Goal: Obtain resource: Download file/media

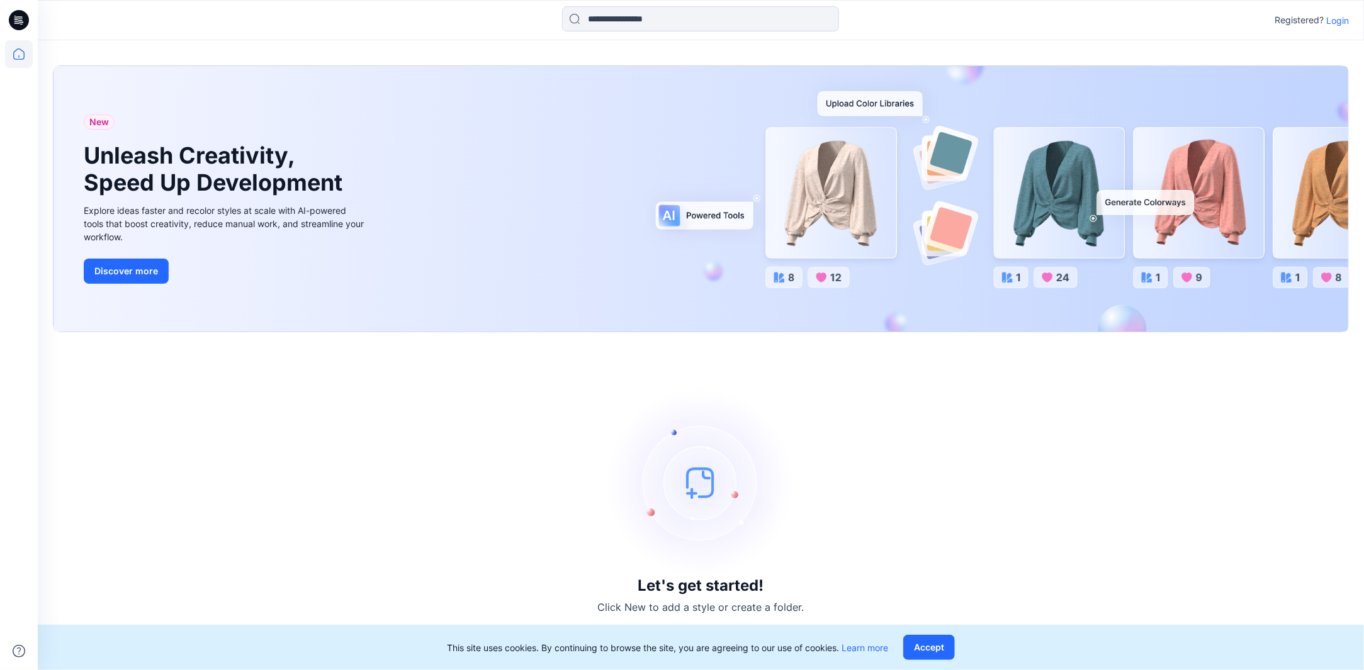
click at [942, 633] on div "This site uses cookies. By continuing to browse the site, you are agreeing to o…" at bounding box center [701, 647] width 1326 height 45
click at [942, 642] on button "Accept" at bounding box center [929, 647] width 52 height 25
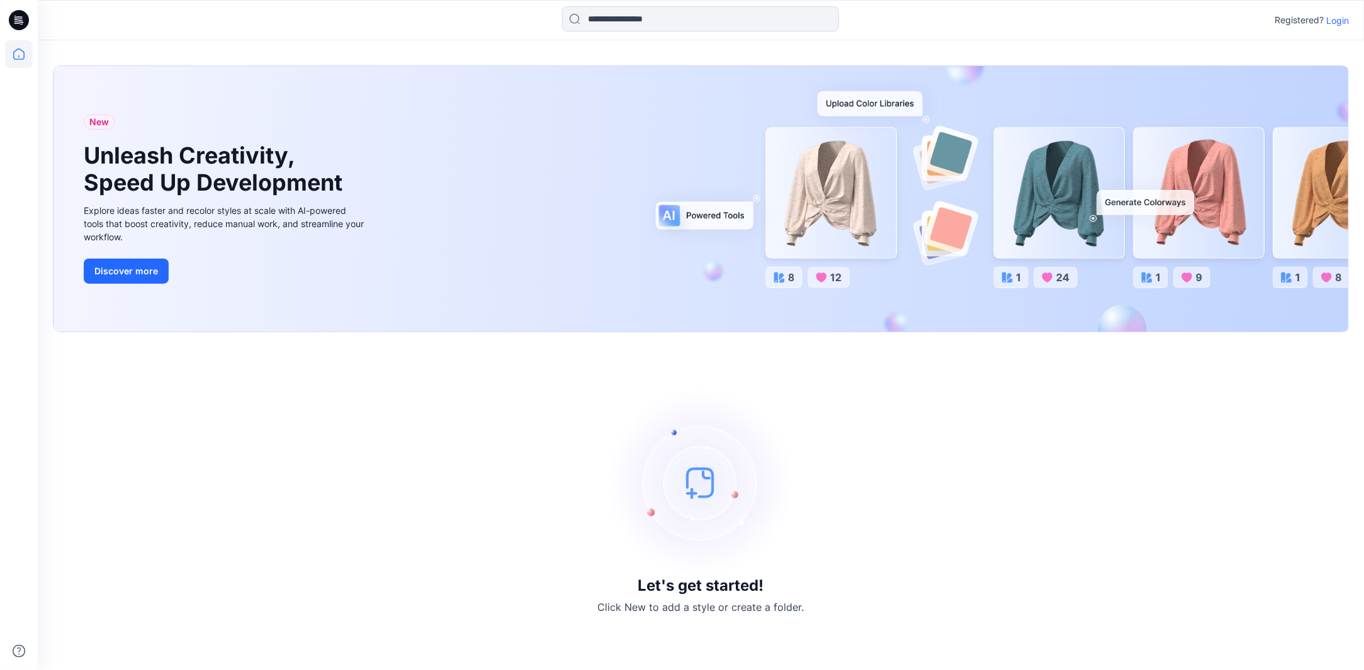
click at [1337, 18] on p "Login" at bounding box center [1337, 20] width 23 height 13
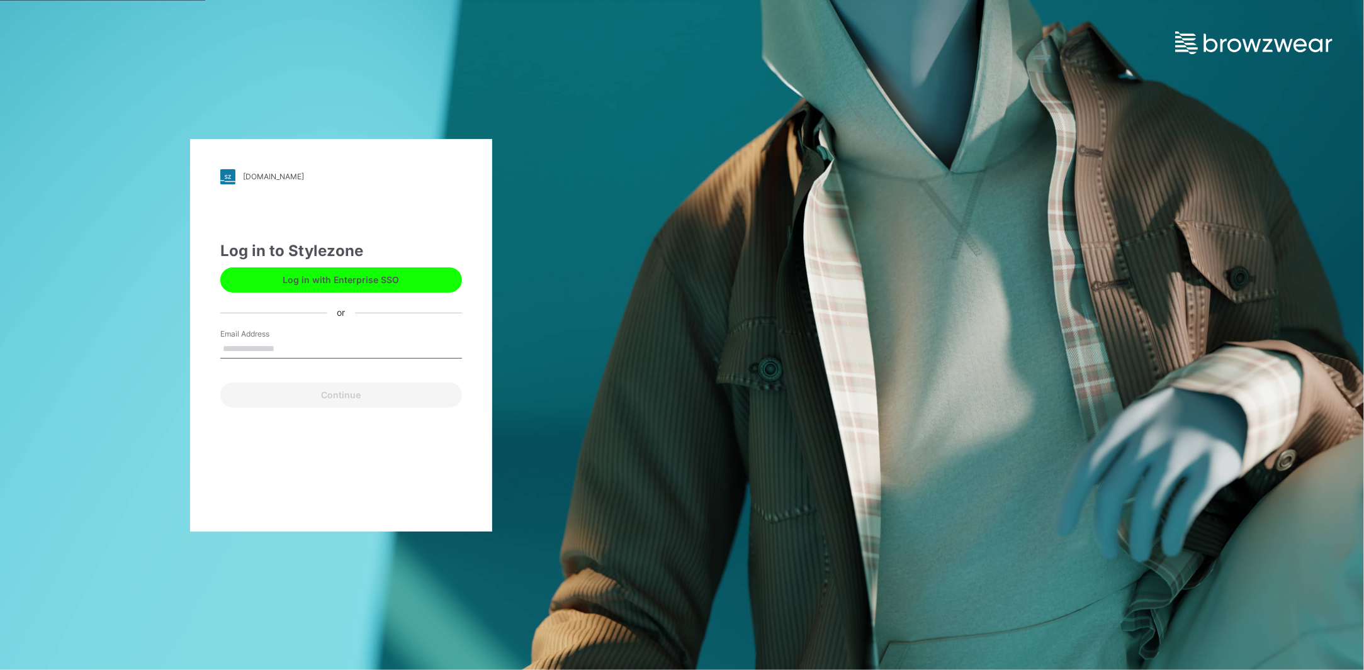
click at [328, 349] on input "Email Address" at bounding box center [341, 349] width 242 height 19
click at [310, 345] on input "Email Address" at bounding box center [341, 349] width 242 height 19
type input "**********"
click at [389, 404] on button "Continue" at bounding box center [341, 395] width 242 height 25
click at [391, 397] on button "Continue" at bounding box center [341, 395] width 242 height 25
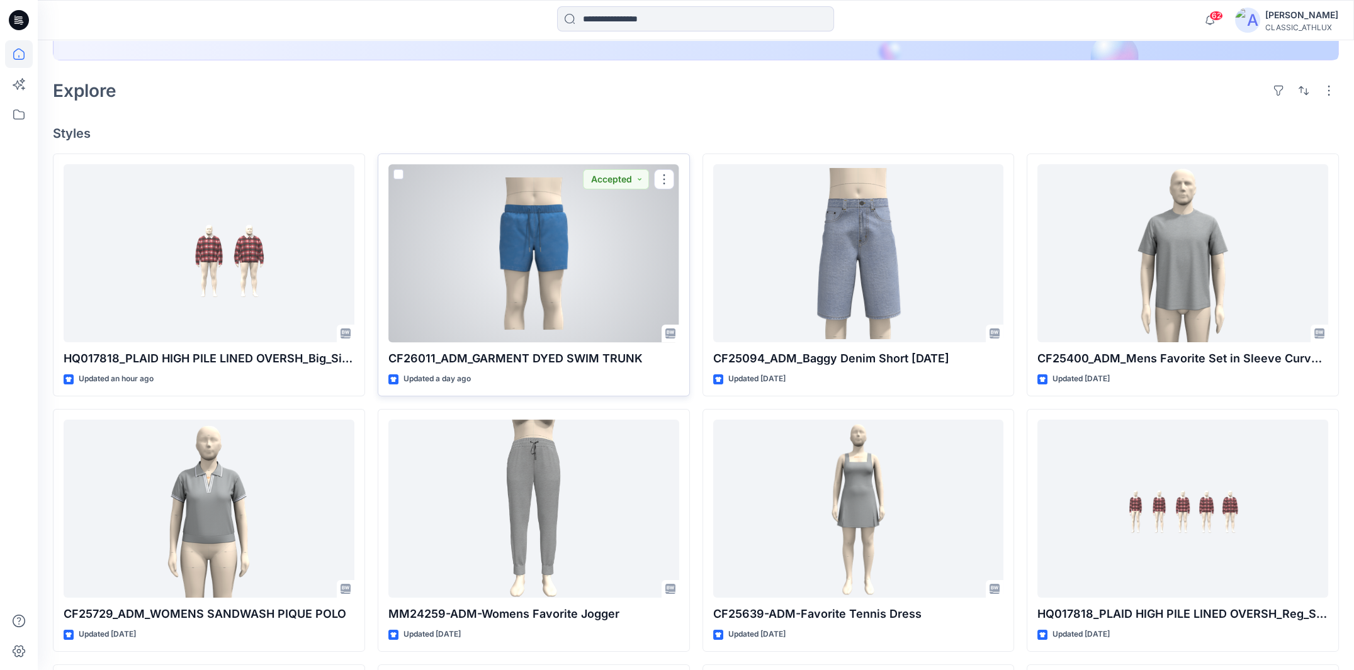
scroll to position [315, 0]
click at [510, 337] on div at bounding box center [533, 252] width 291 height 179
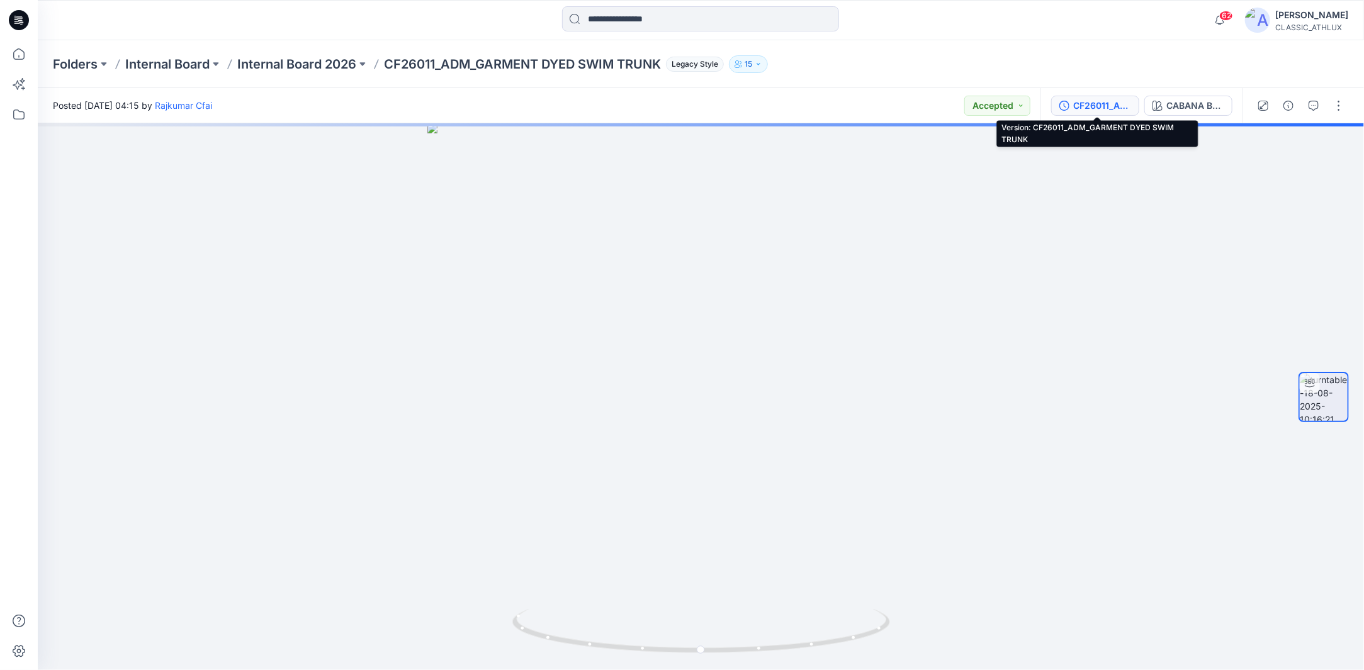
click at [1109, 107] on div "CF26011_ADM_GARMENT DYED SWIM TRUNK" at bounding box center [1102, 106] width 58 height 14
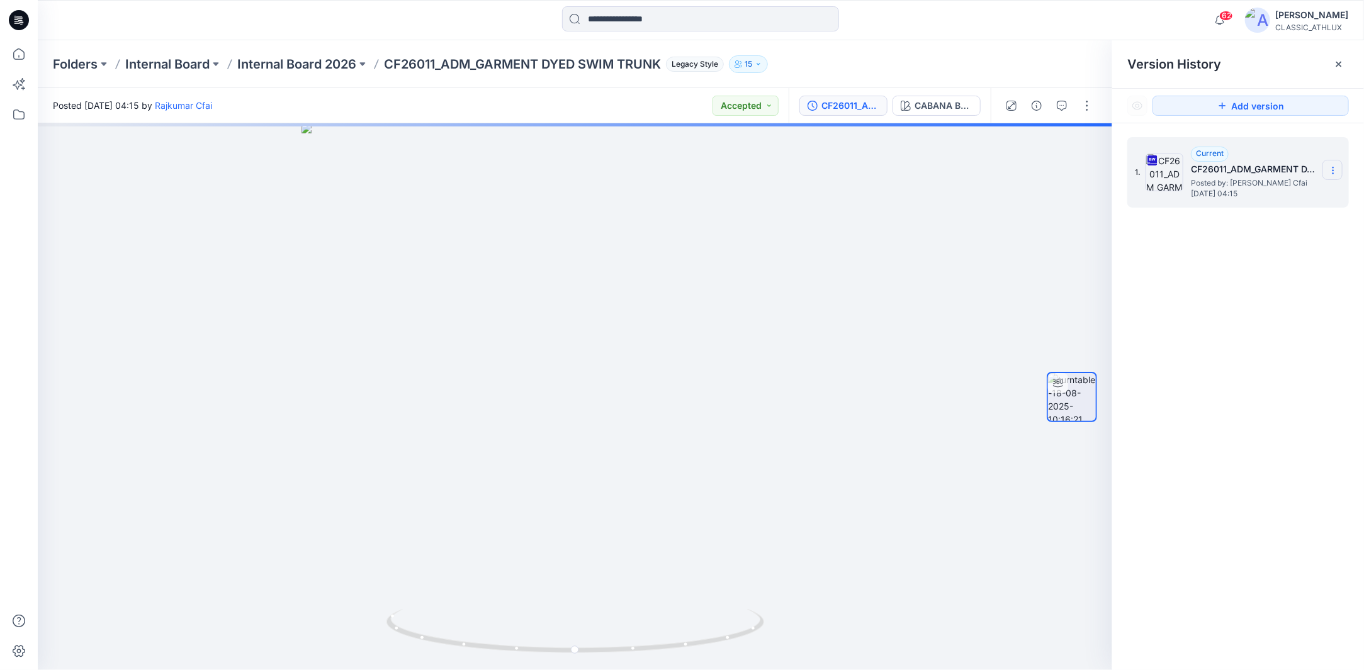
click at [1330, 167] on icon at bounding box center [1333, 170] width 10 height 10
click at [1225, 193] on span "Download Source BW File" at bounding box center [1268, 195] width 105 height 15
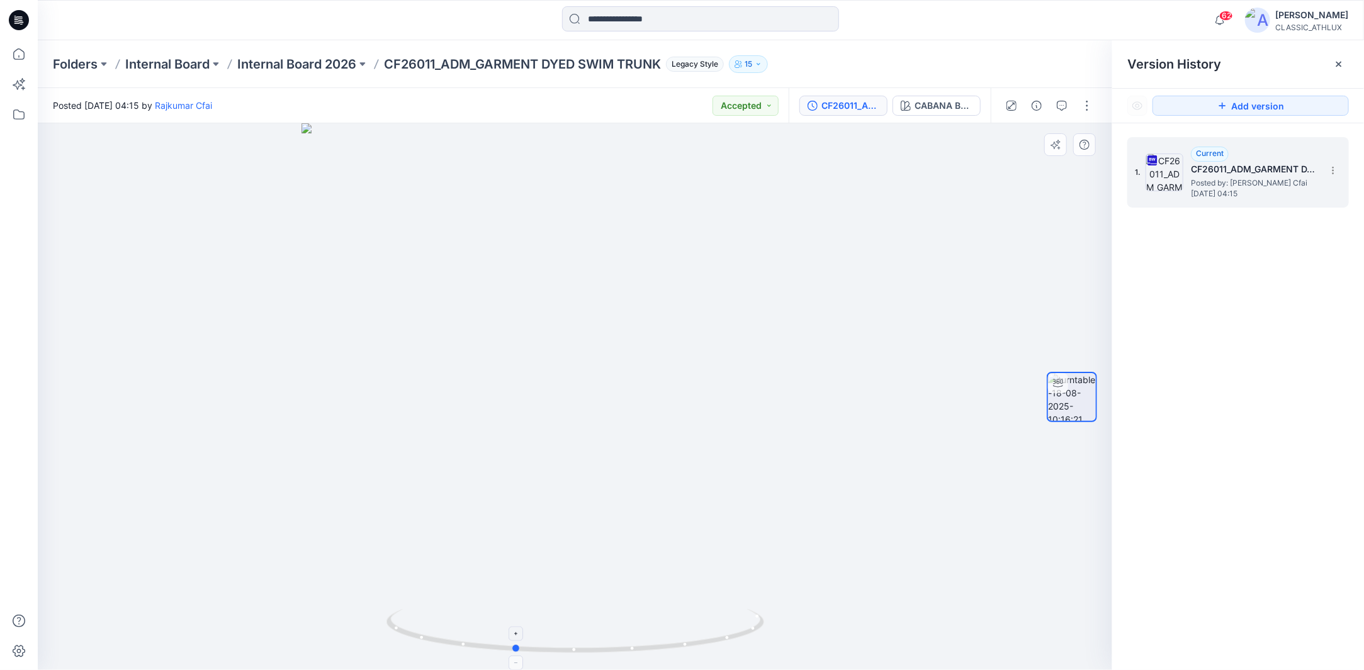
drag, startPoint x: 743, startPoint y: 641, endPoint x: 681, endPoint y: 633, distance: 61.5
click at [681, 633] on icon at bounding box center [576, 632] width 381 height 47
drag, startPoint x: 731, startPoint y: 638, endPoint x: 683, endPoint y: 639, distance: 47.2
click at [683, 639] on icon at bounding box center [576, 632] width 381 height 47
drag, startPoint x: 751, startPoint y: 632, endPoint x: 687, endPoint y: 631, distance: 64.8
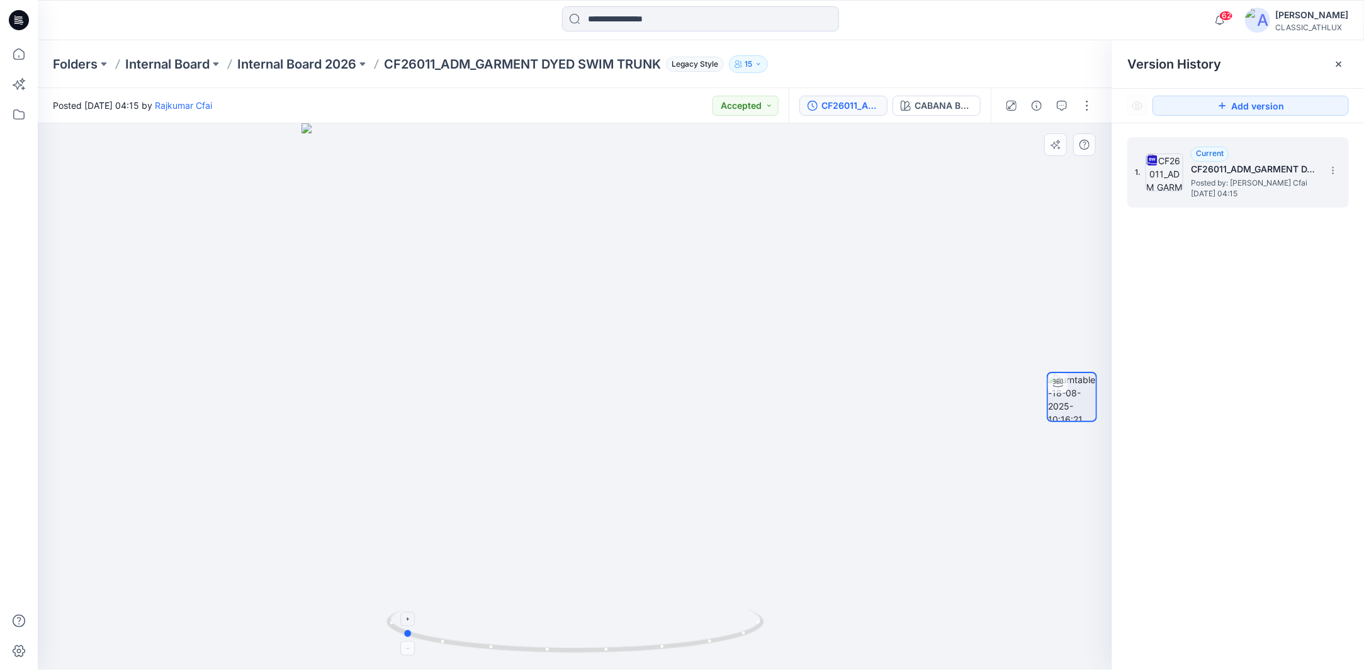
click at [687, 631] on icon at bounding box center [576, 632] width 381 height 47
click at [28, 57] on icon at bounding box center [19, 54] width 28 height 28
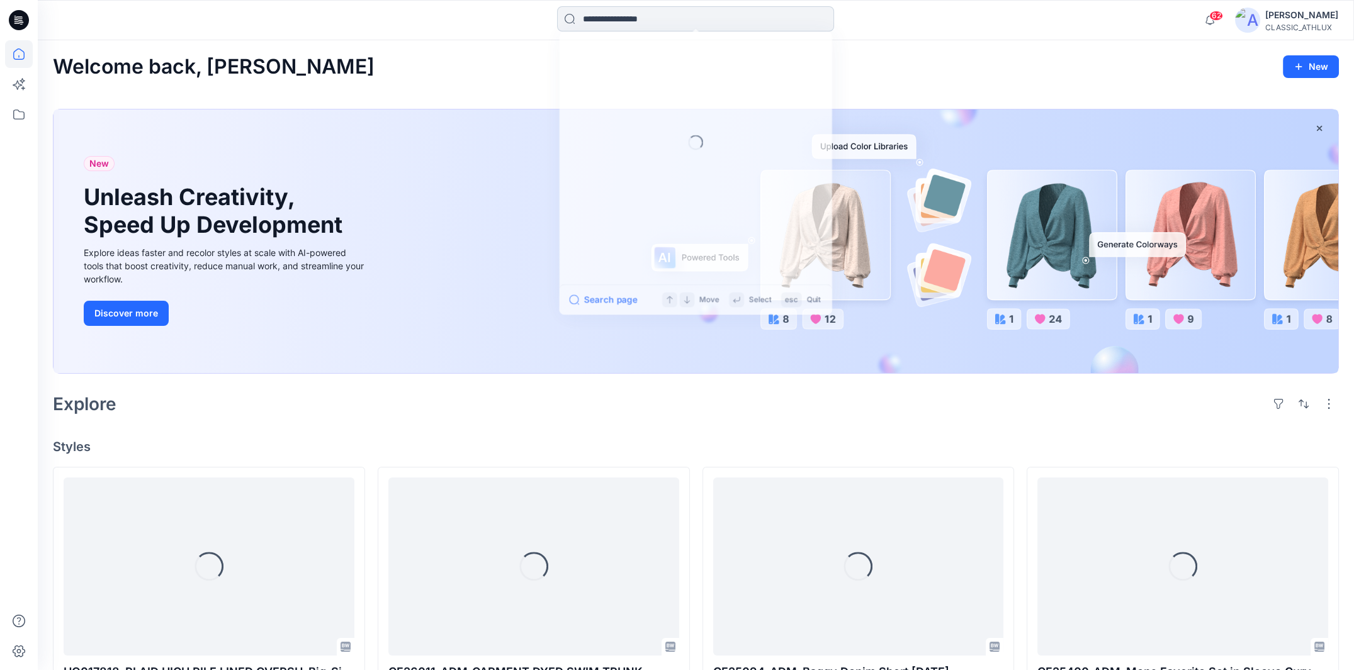
click at [619, 18] on input at bounding box center [695, 18] width 277 height 25
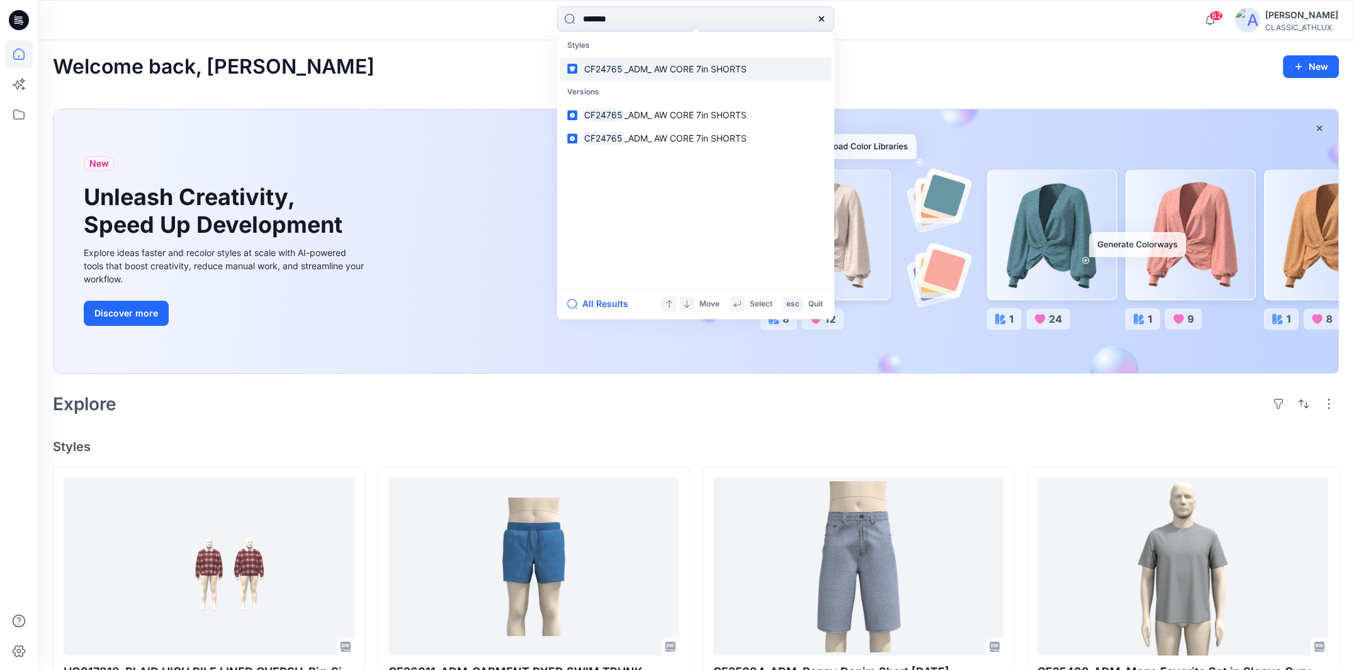
type input "*******"
click at [622, 67] on mark "CF24765" at bounding box center [603, 69] width 42 height 14
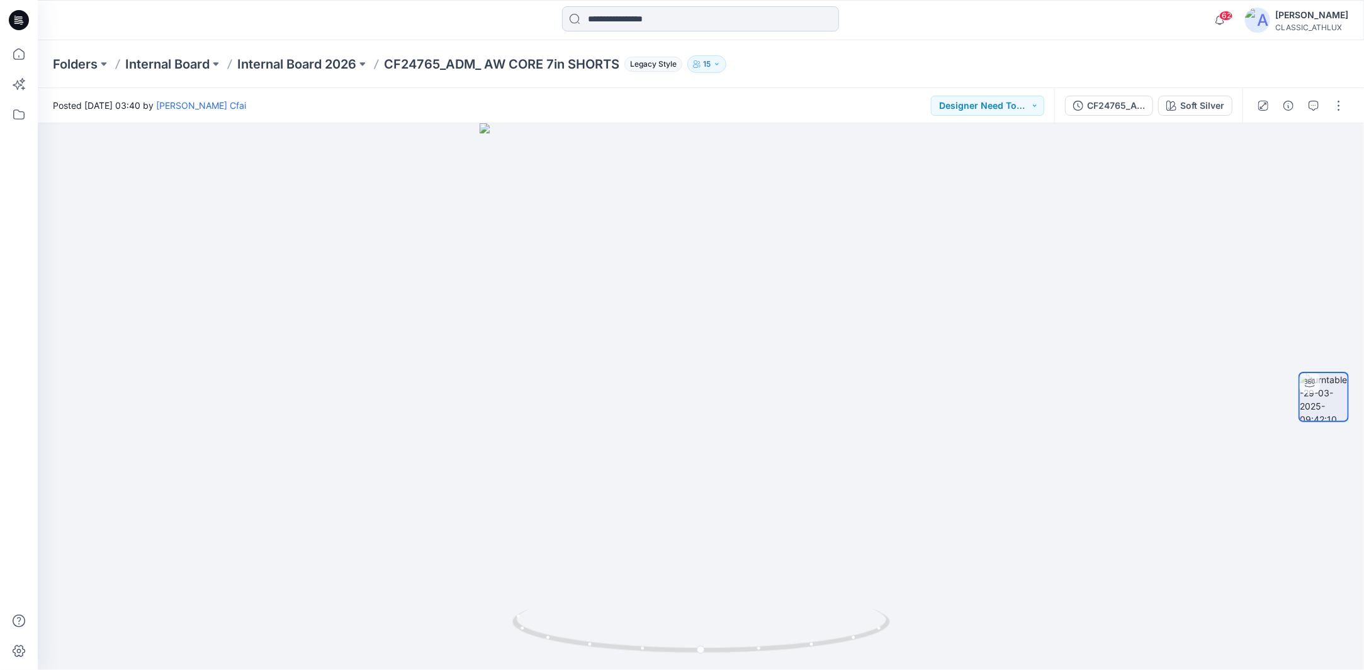
click at [741, 21] on input at bounding box center [700, 18] width 277 height 25
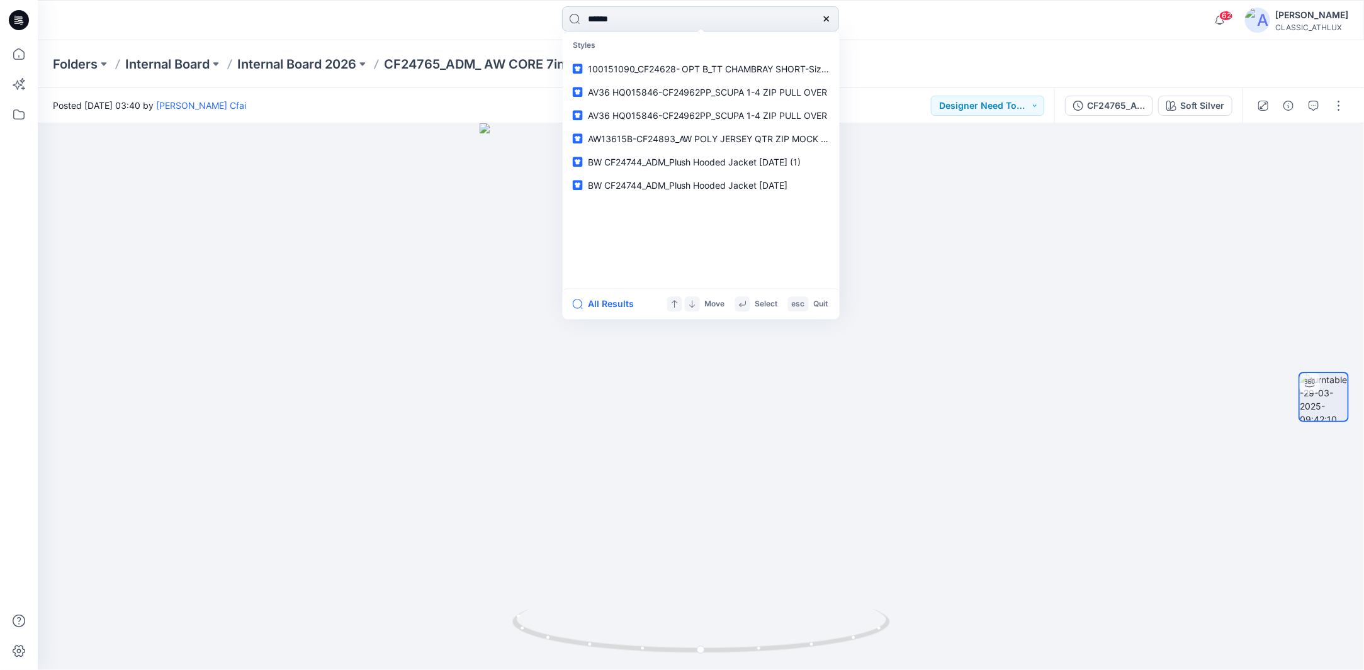
type input "*******"
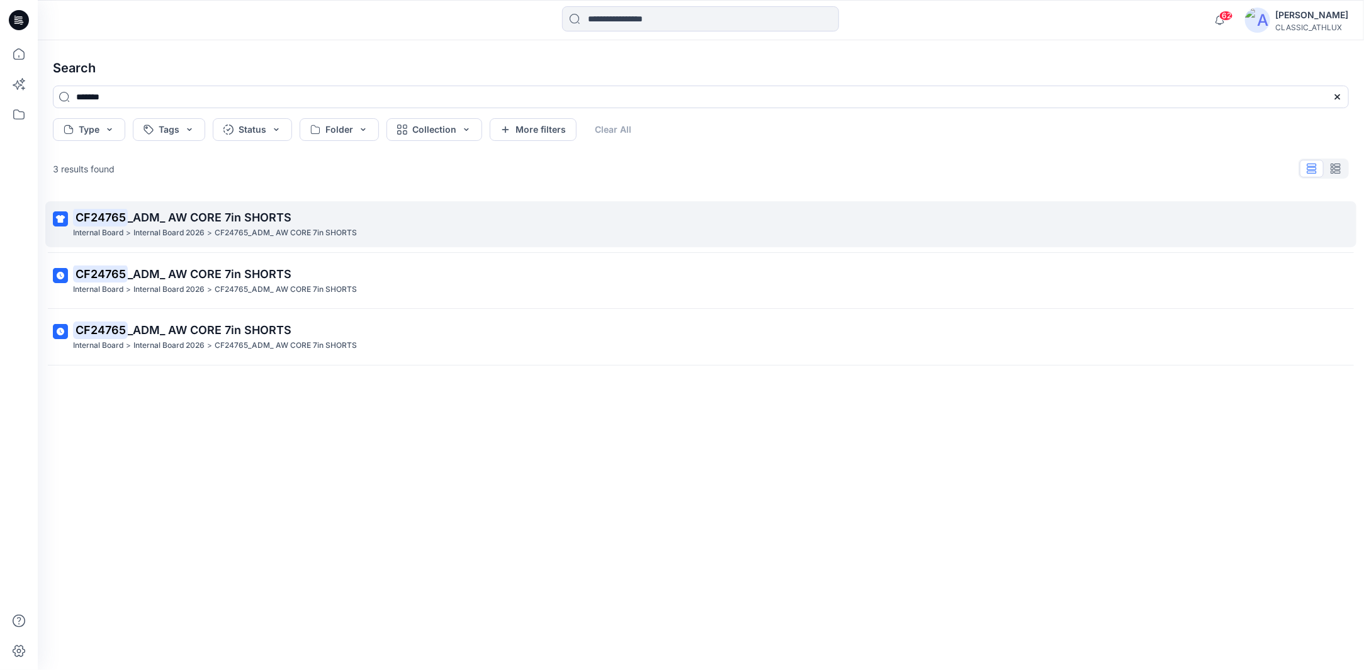
click at [261, 233] on p "CF24765_ADM_ AW CORE 7in SHORTS" at bounding box center [286, 233] width 142 height 13
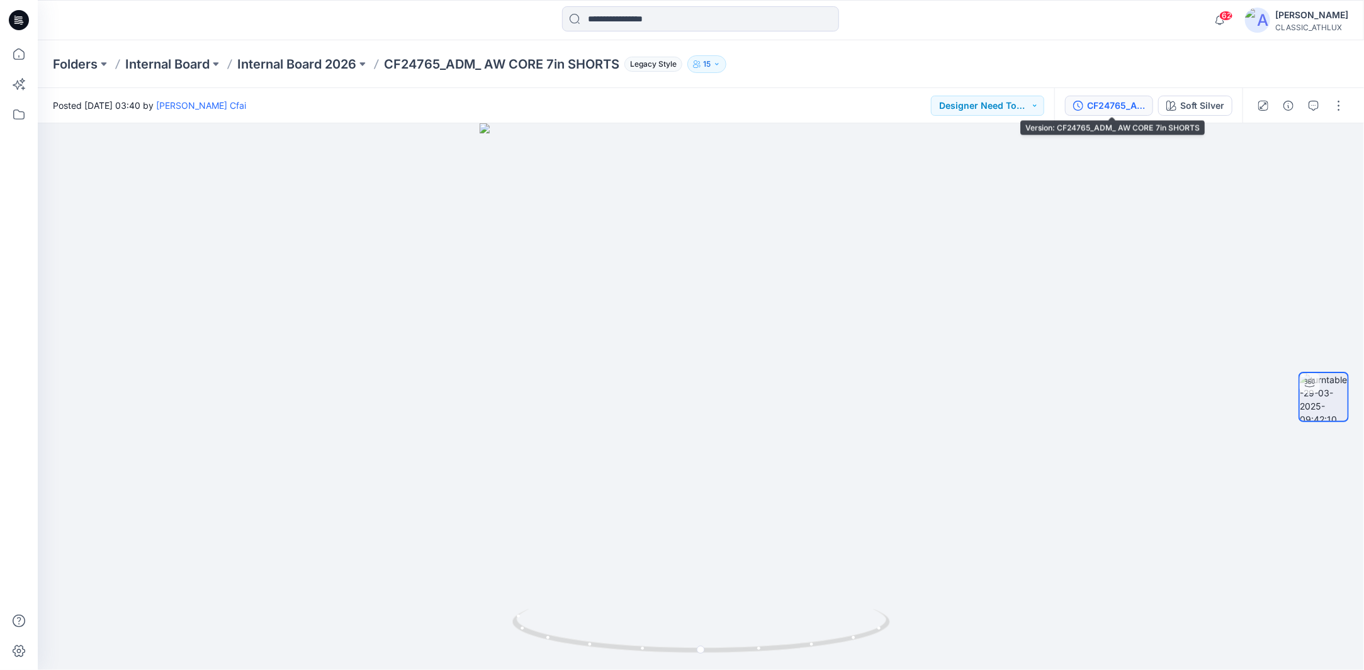
click at [1116, 108] on div "CF24765_ADM_ AW CORE 7in SHORTS" at bounding box center [1116, 106] width 58 height 14
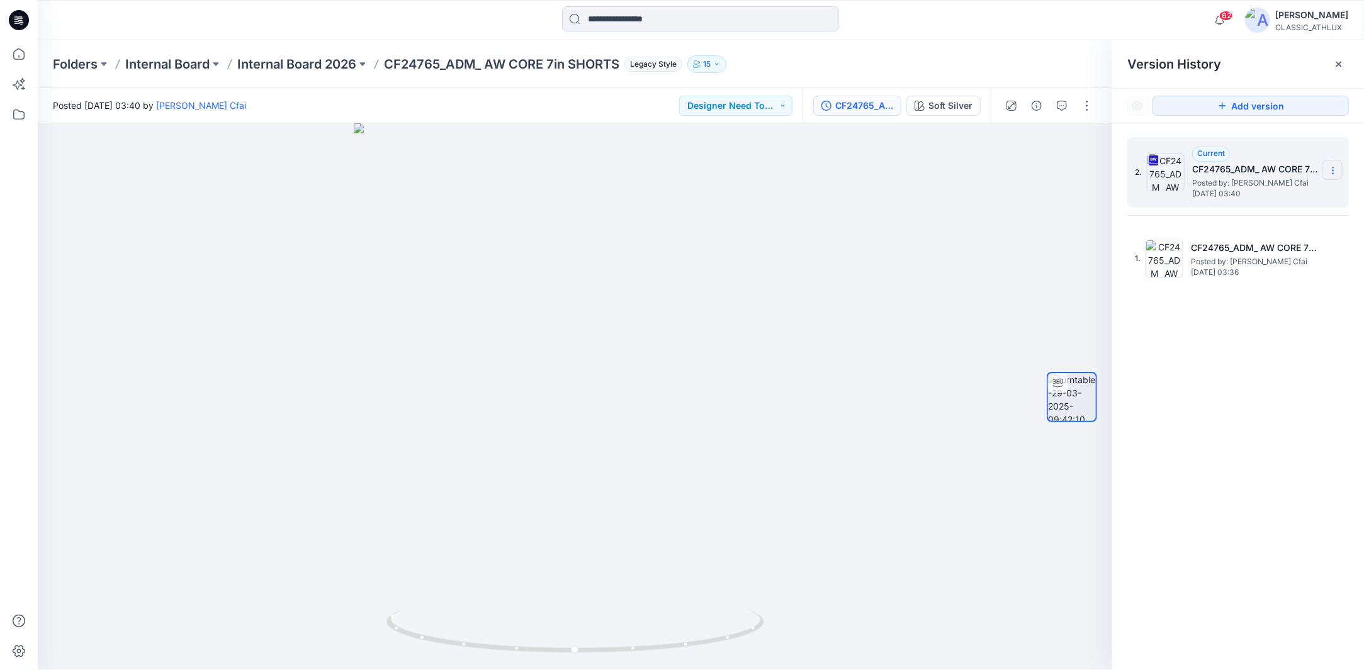
click at [1341, 175] on section at bounding box center [1332, 170] width 20 height 20
click at [1263, 196] on span "Download Source BW File" at bounding box center [1268, 195] width 105 height 15
click at [18, 52] on icon at bounding box center [19, 54] width 28 height 28
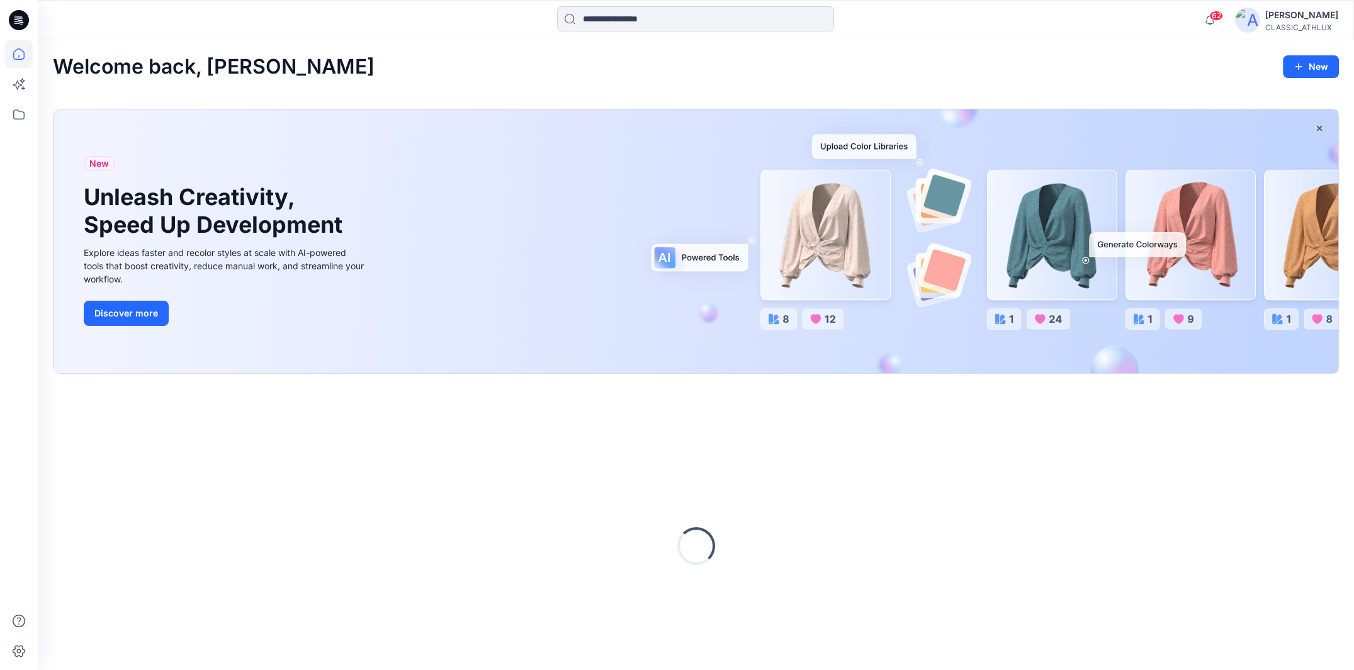
click at [630, 22] on input at bounding box center [695, 18] width 277 height 25
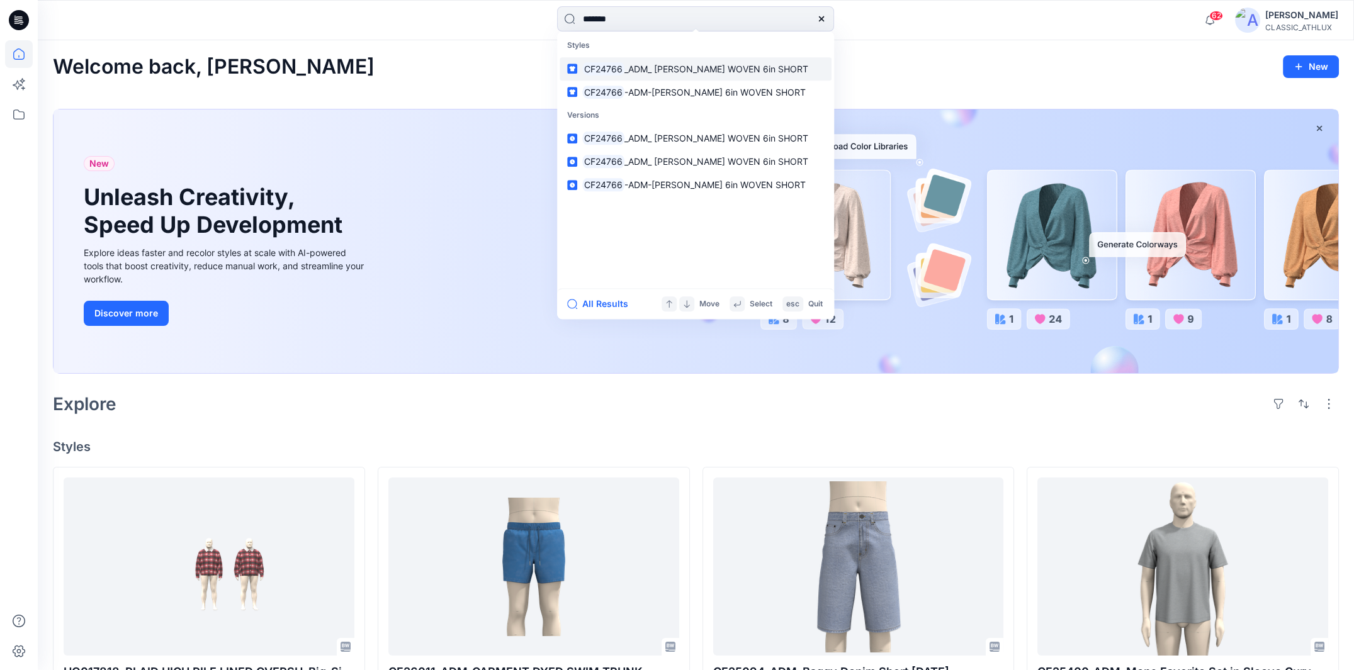
type input "*******"
click at [647, 68] on span "_ADM_ [PERSON_NAME] WOVEN 6in SHORT" at bounding box center [716, 69] width 184 height 11
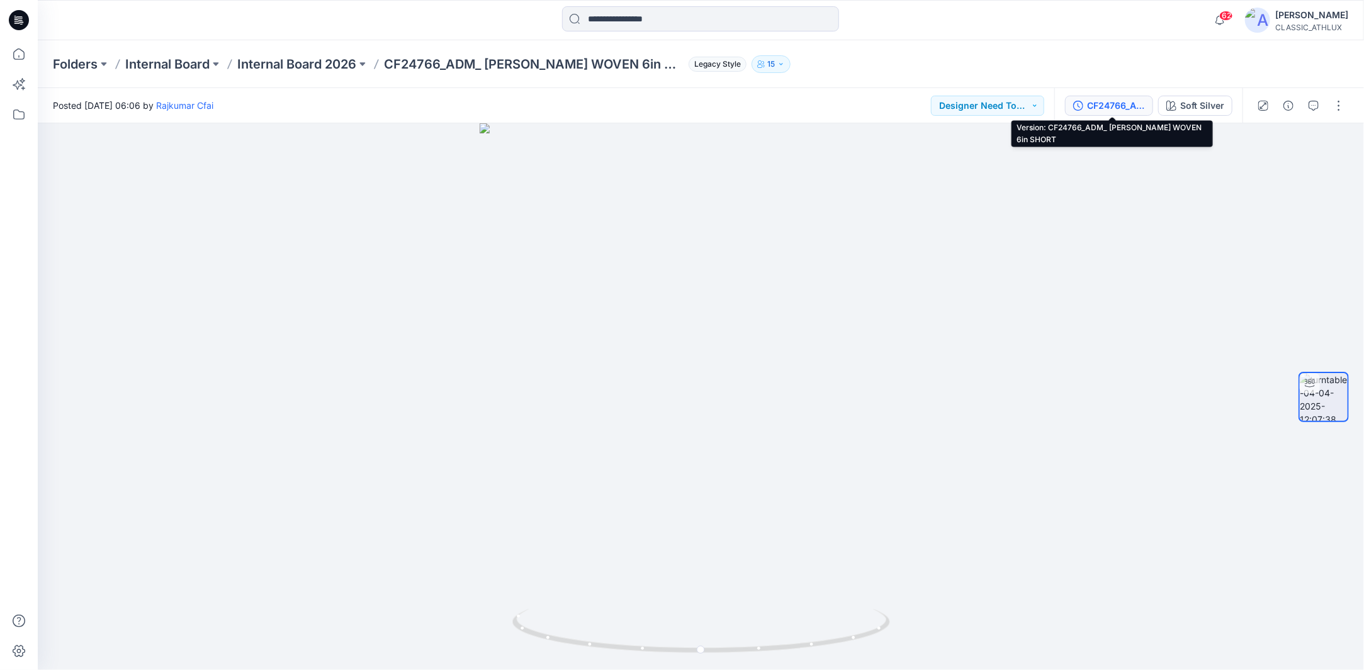
click at [1099, 103] on div "CF24766_ADM_ [PERSON_NAME] WOVEN 6in SHORT" at bounding box center [1116, 106] width 58 height 14
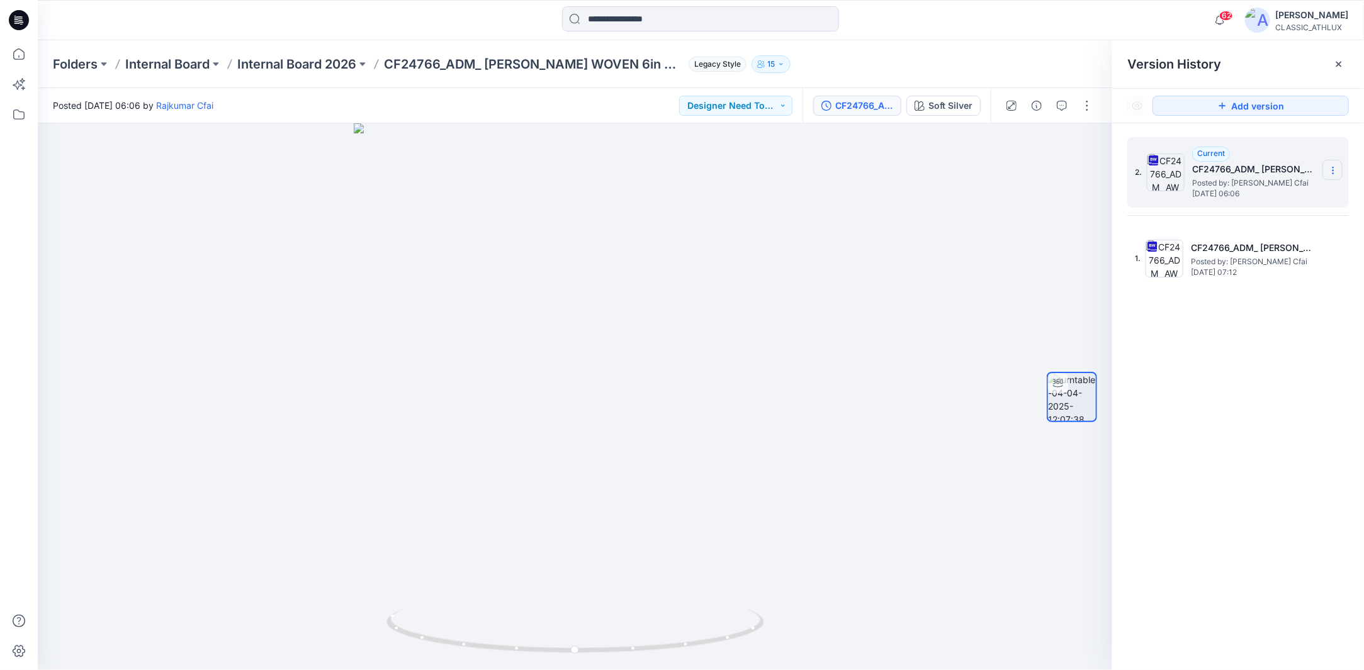
click at [1334, 173] on icon at bounding box center [1333, 170] width 10 height 10
click at [1269, 198] on span "Download Source BW File" at bounding box center [1268, 195] width 105 height 15
click at [1333, 168] on icon at bounding box center [1333, 170] width 10 height 10
click at [1274, 193] on span "Download Source BW File" at bounding box center [1268, 195] width 105 height 15
click at [316, 63] on p "Internal Board 2026" at bounding box center [296, 64] width 119 height 18
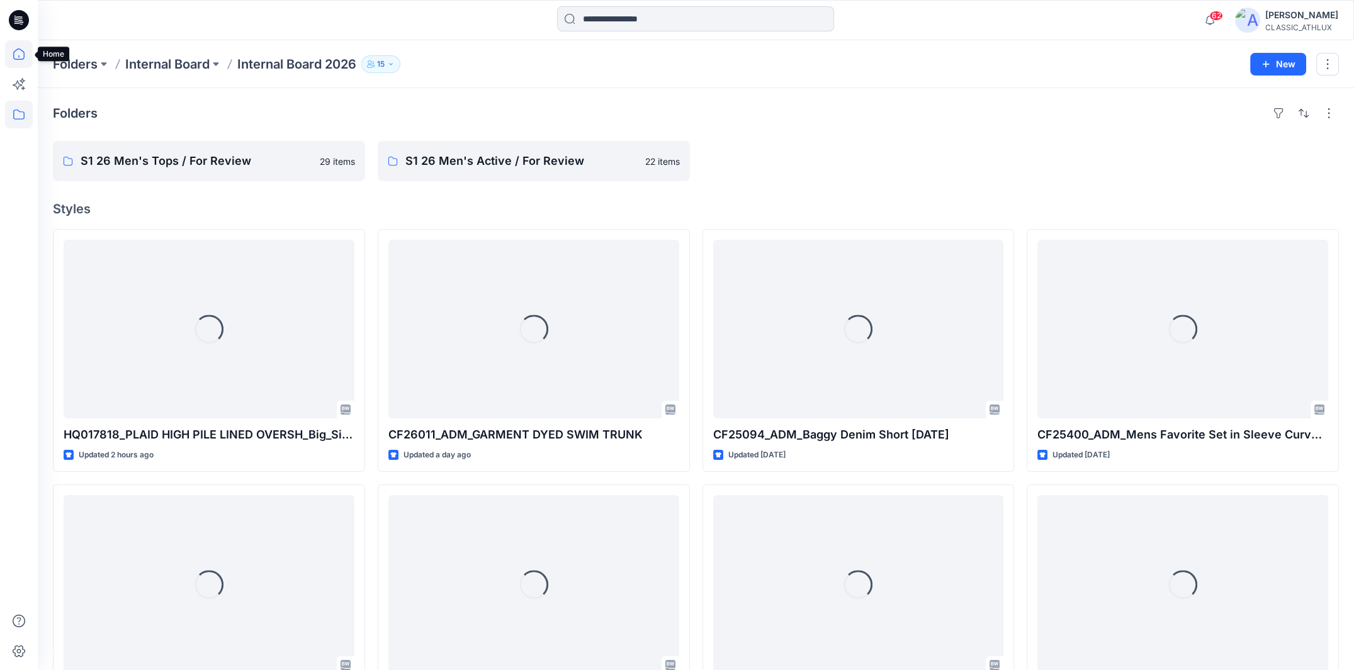
click at [21, 58] on icon at bounding box center [19, 54] width 28 height 28
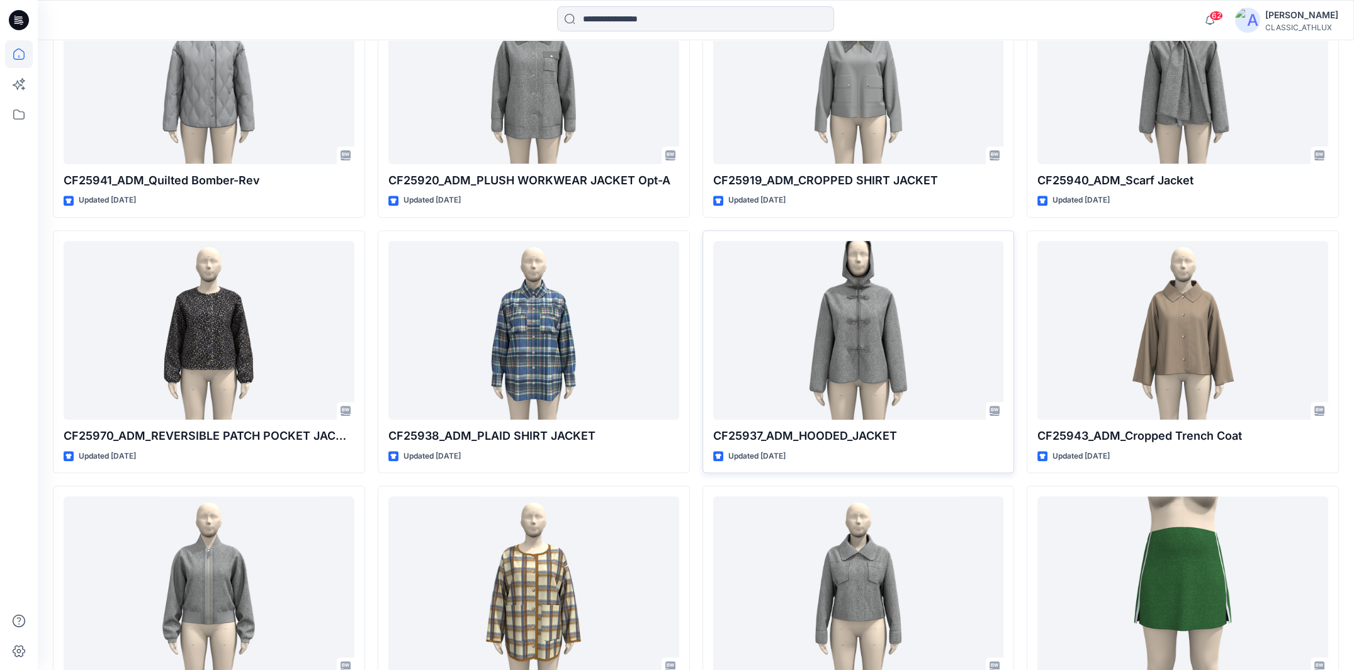
scroll to position [987, 0]
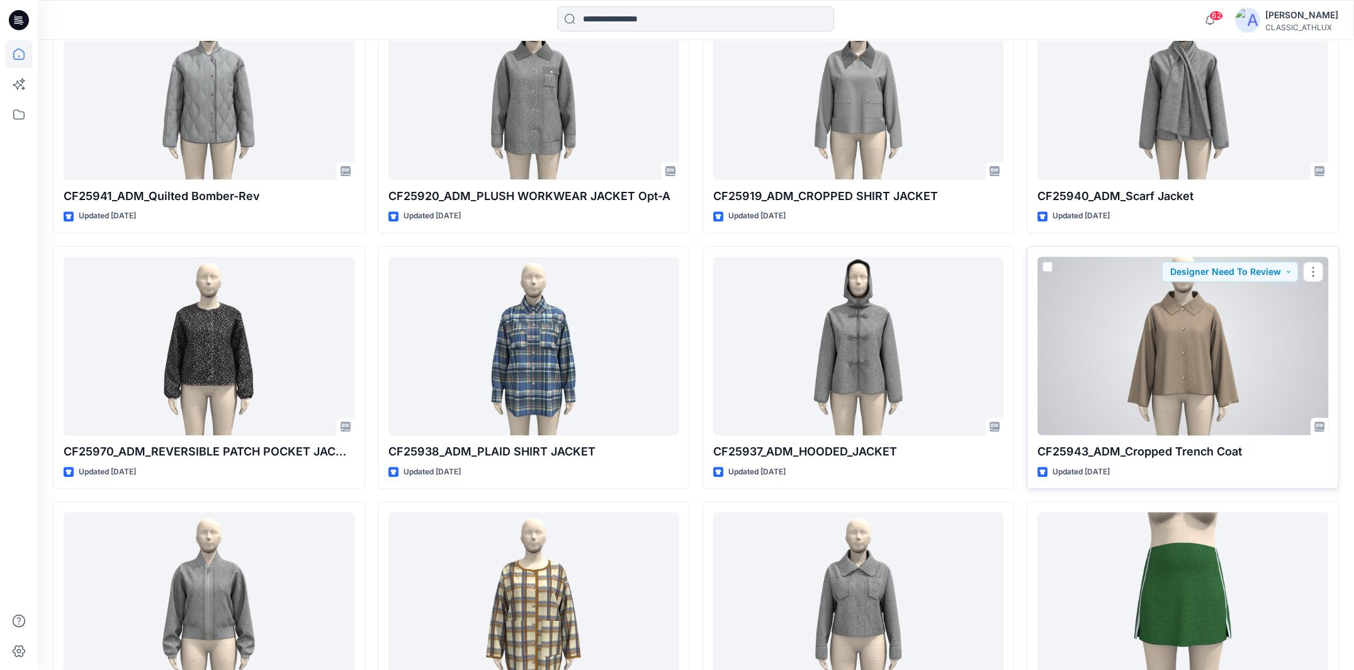
click at [1177, 341] on div at bounding box center [1182, 346] width 291 height 179
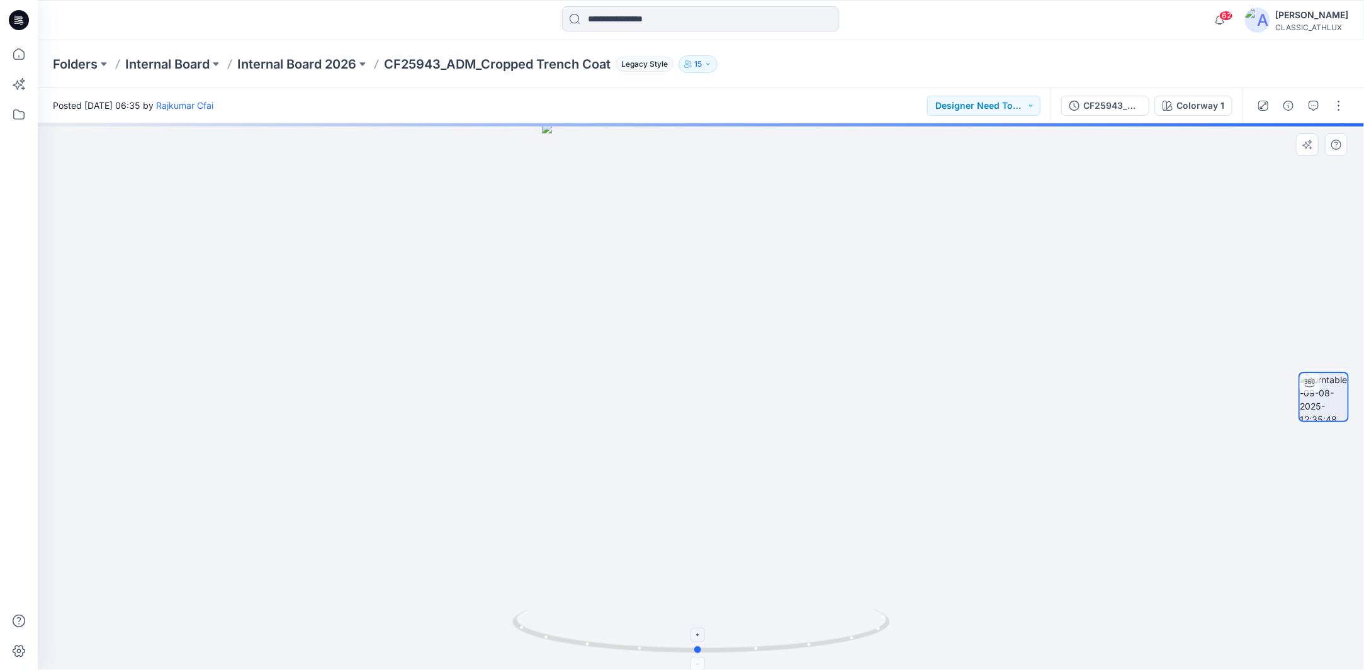
drag, startPoint x: 870, startPoint y: 633, endPoint x: 866, endPoint y: 639, distance: 6.5
click at [866, 639] on icon at bounding box center [702, 632] width 381 height 47
click at [1094, 103] on div "CF25943_ADM_Cropped Trench Coat" at bounding box center [1112, 106] width 58 height 14
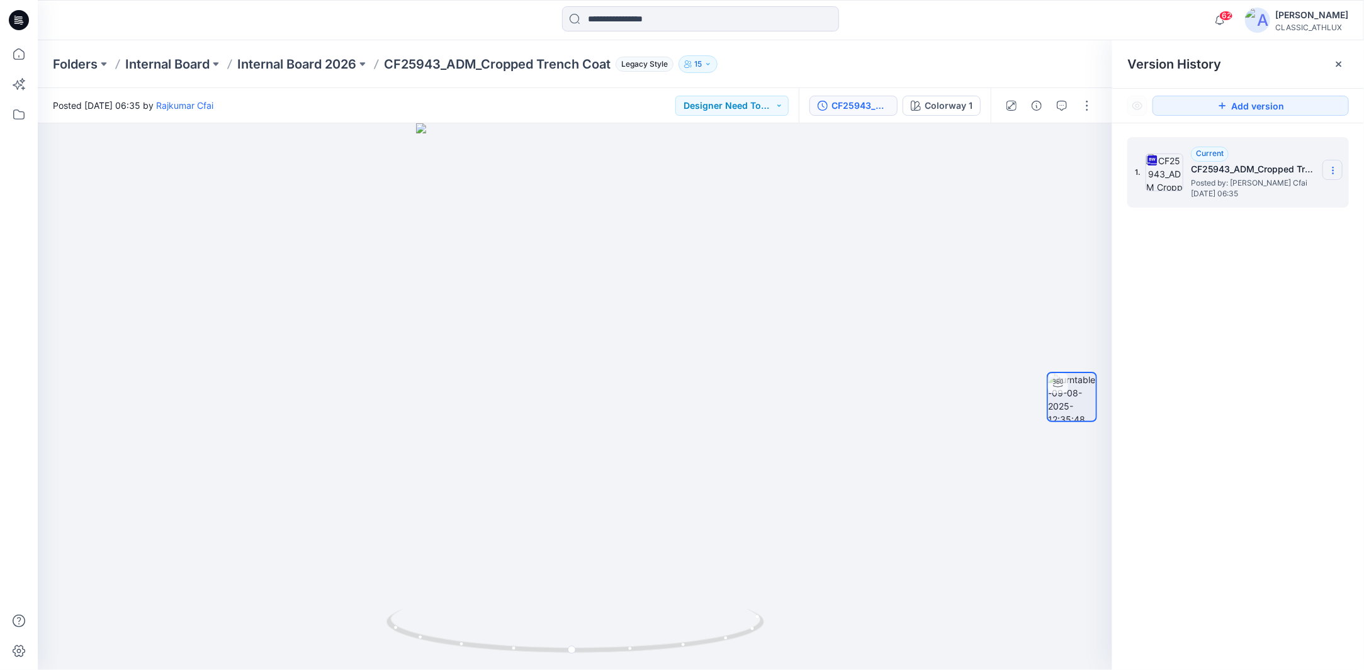
click at [1340, 172] on section at bounding box center [1332, 170] width 20 height 20
click at [1278, 198] on span "Download Source BW File" at bounding box center [1268, 195] width 105 height 15
click at [16, 53] on icon at bounding box center [19, 54] width 28 height 28
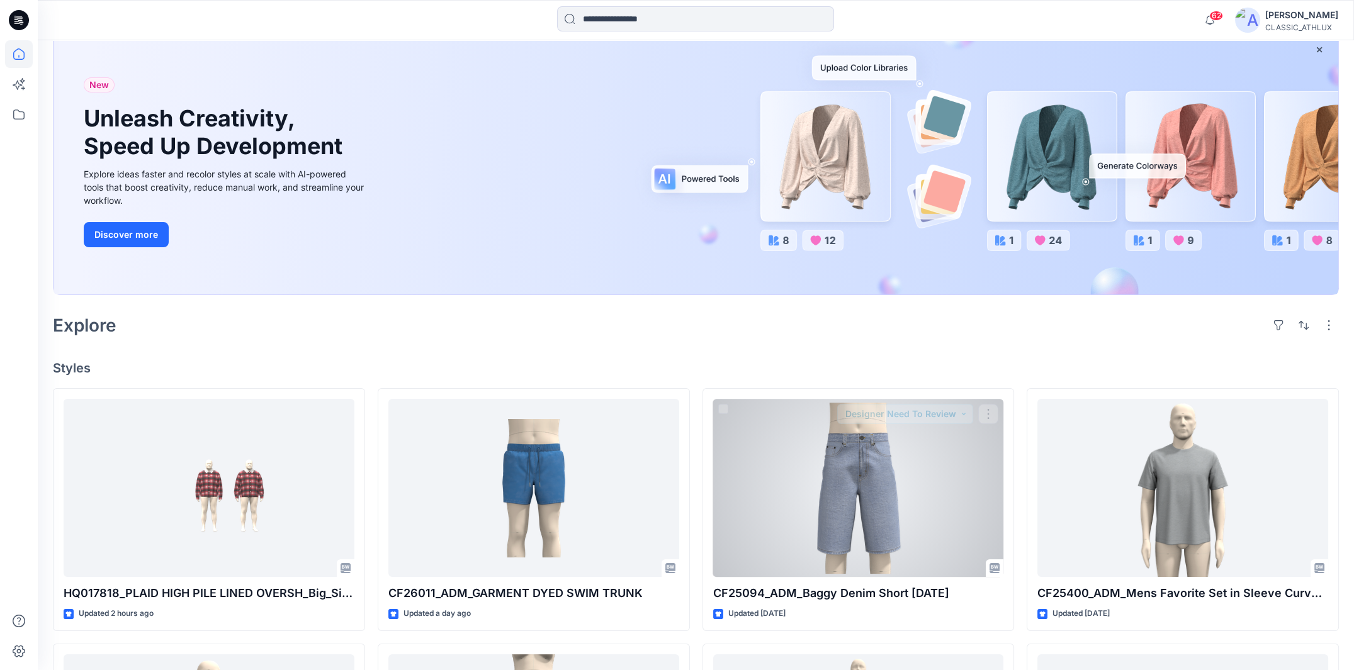
scroll to position [189, 0]
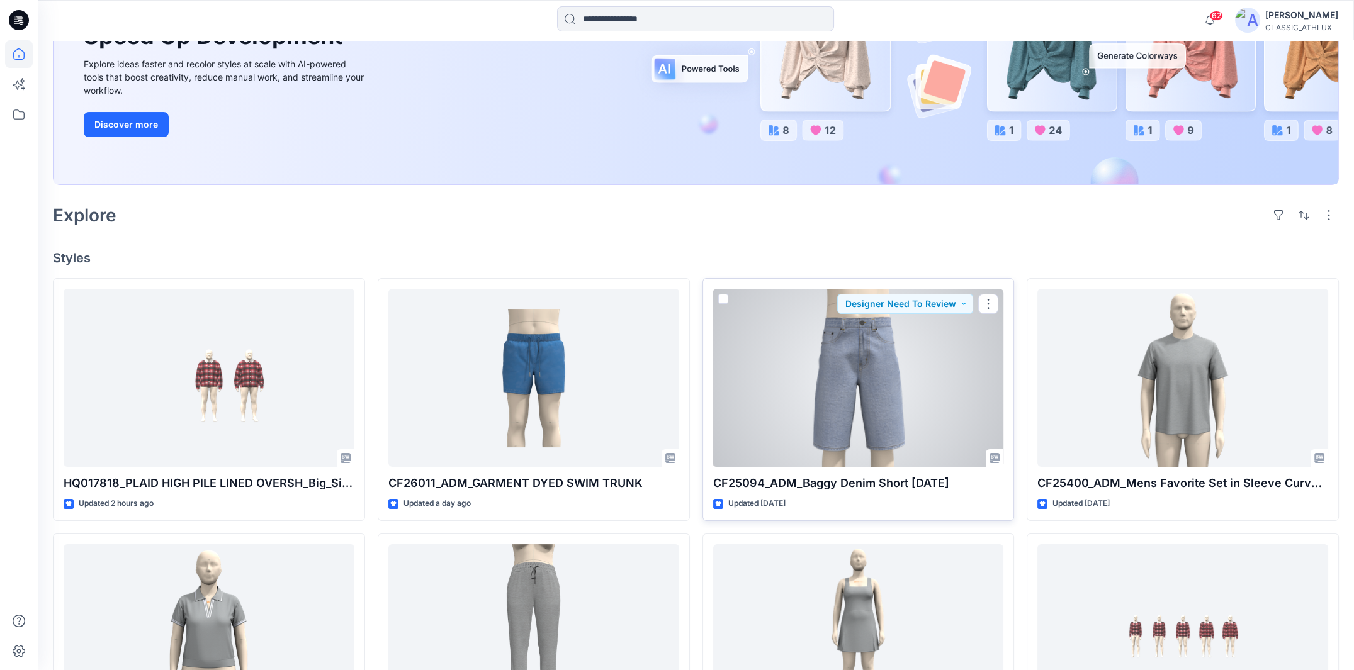
click at [890, 407] on div at bounding box center [858, 378] width 291 height 179
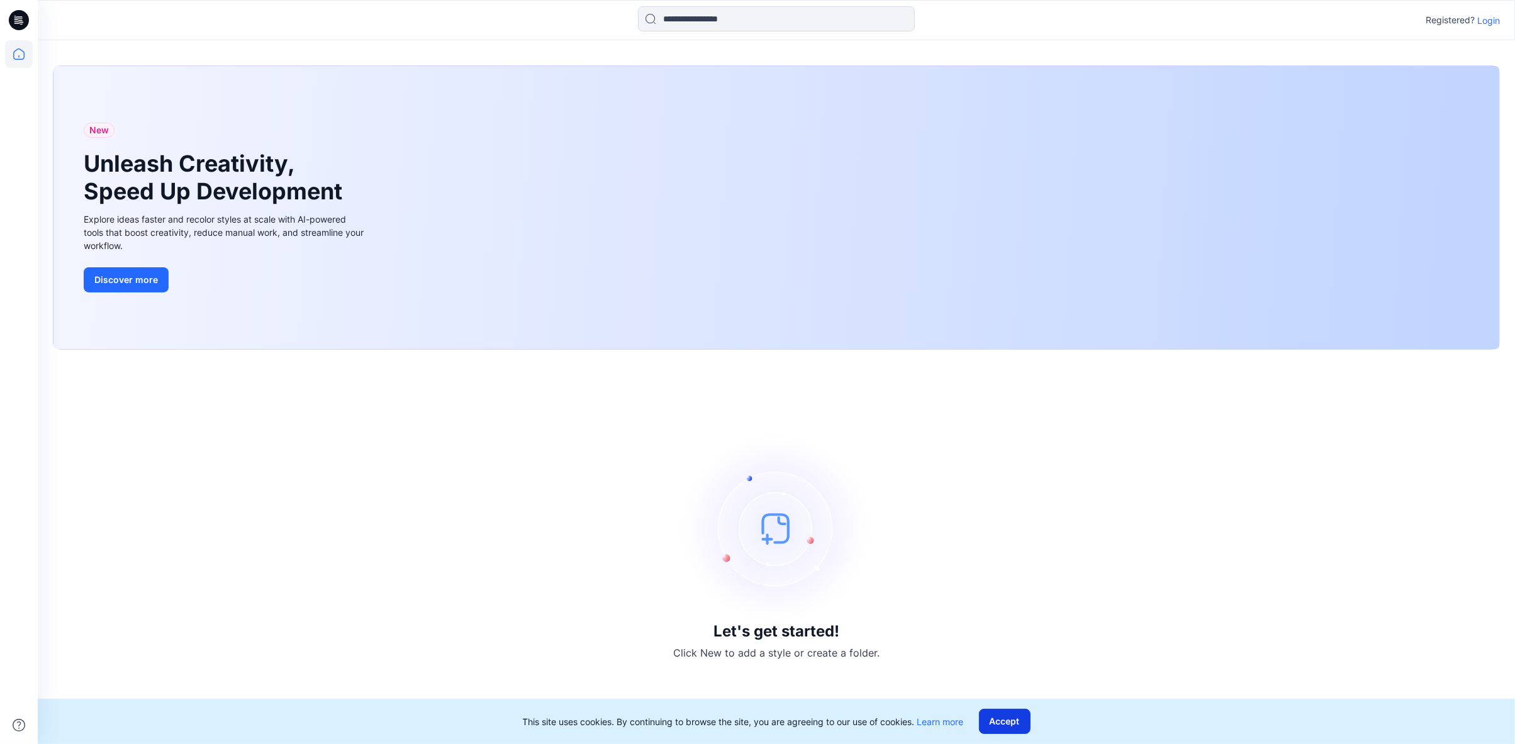
click at [1003, 727] on button "Accept" at bounding box center [1005, 721] width 52 height 25
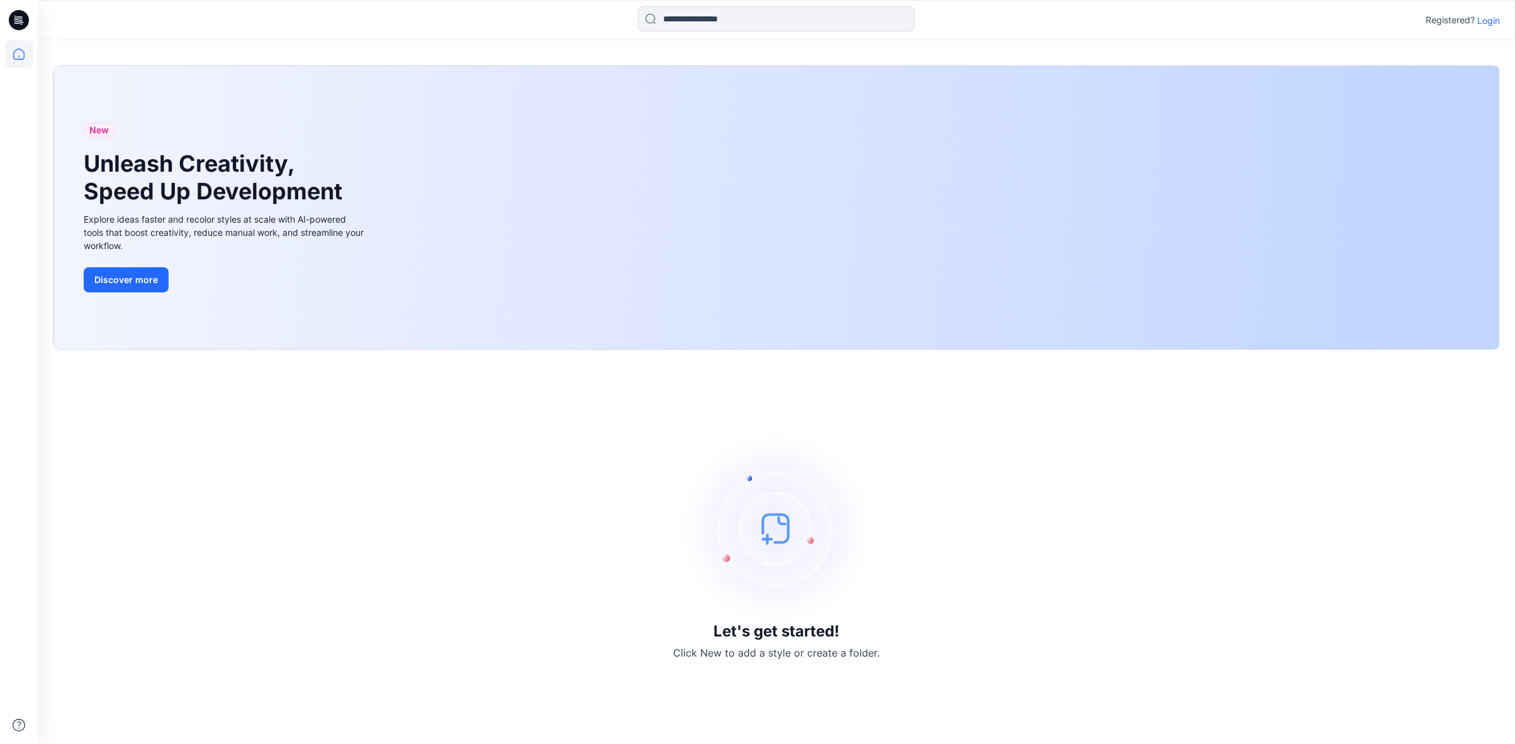
click at [1496, 22] on p "Login" at bounding box center [1489, 20] width 23 height 13
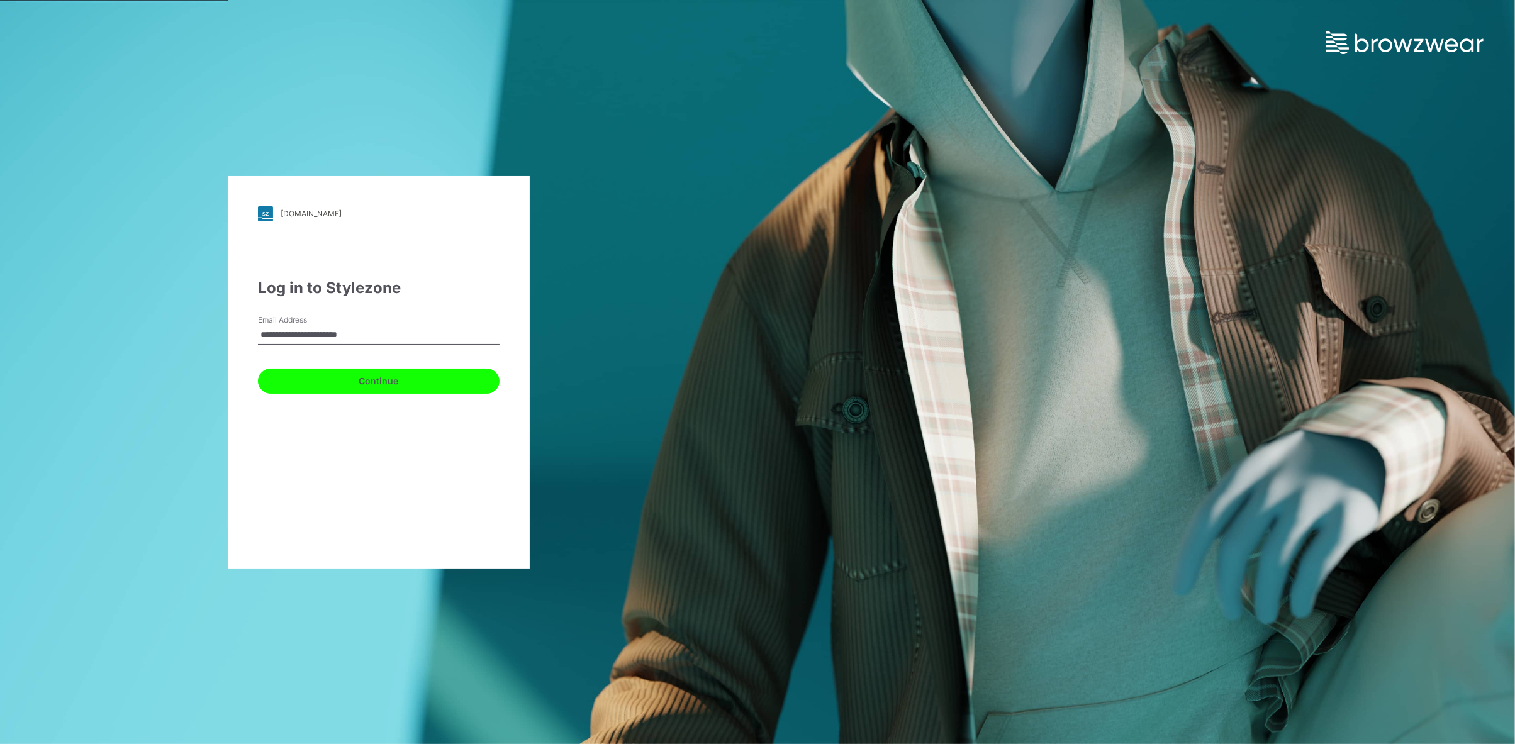
click at [392, 383] on button "Continue" at bounding box center [379, 381] width 242 height 25
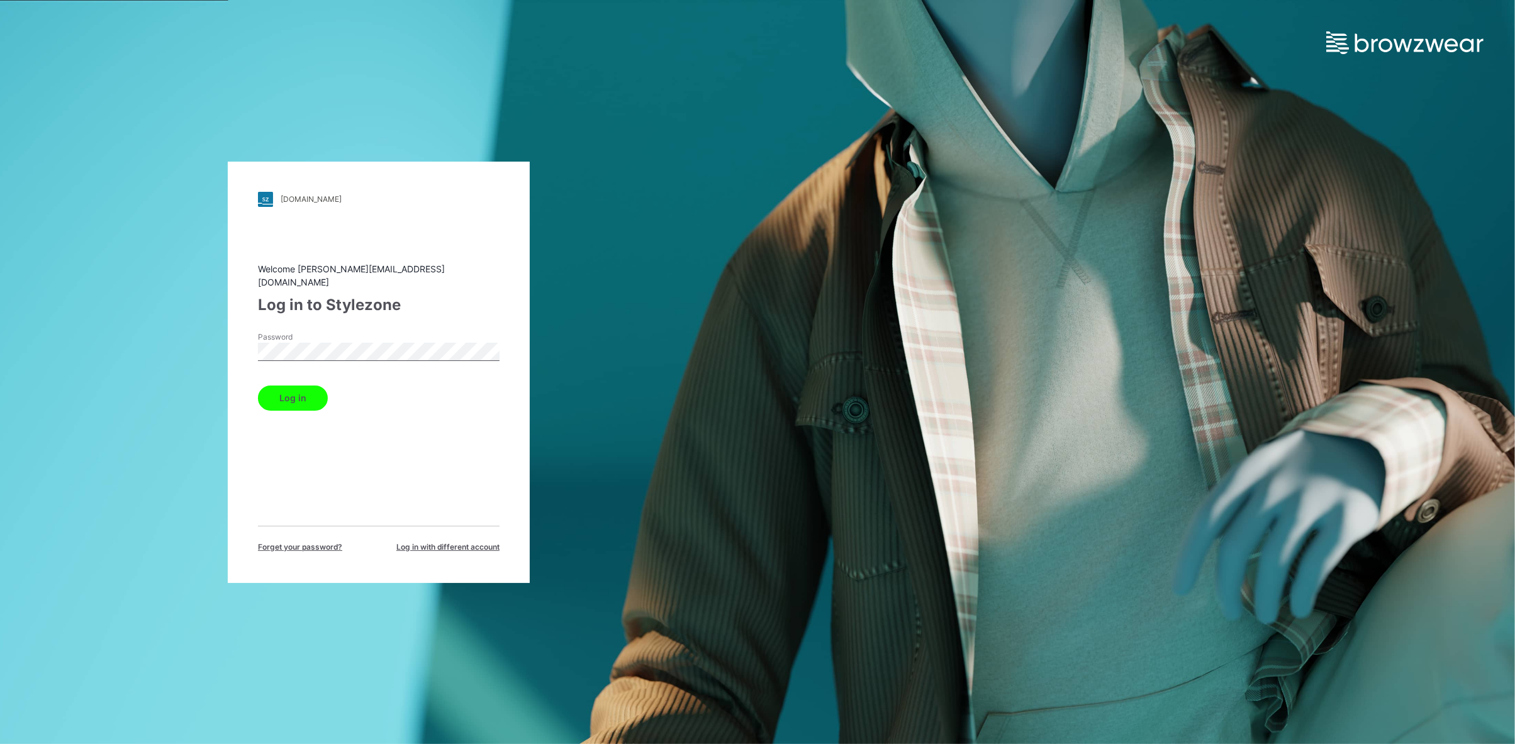
click at [284, 395] on button "Log in" at bounding box center [293, 398] width 70 height 25
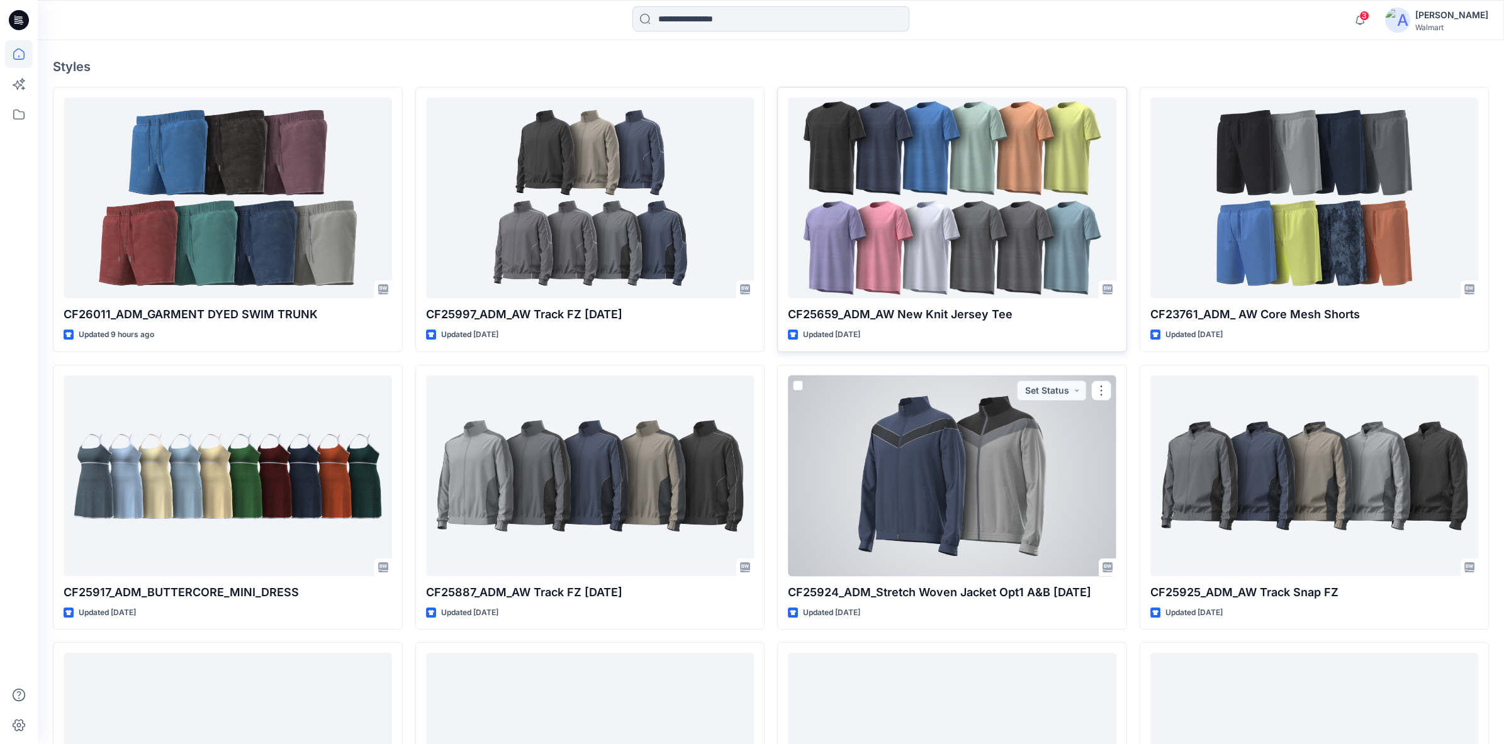
scroll to position [419, 0]
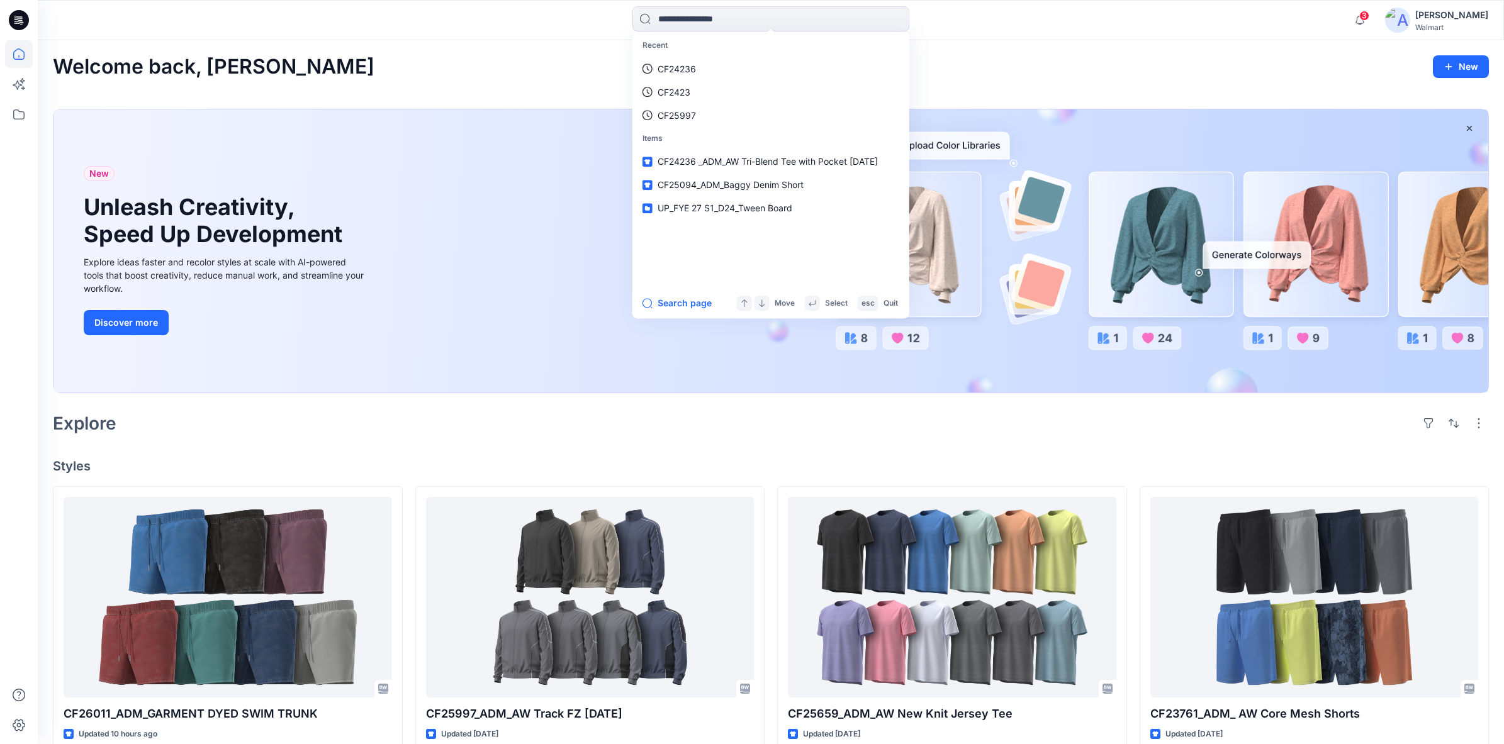
scroll to position [419, 0]
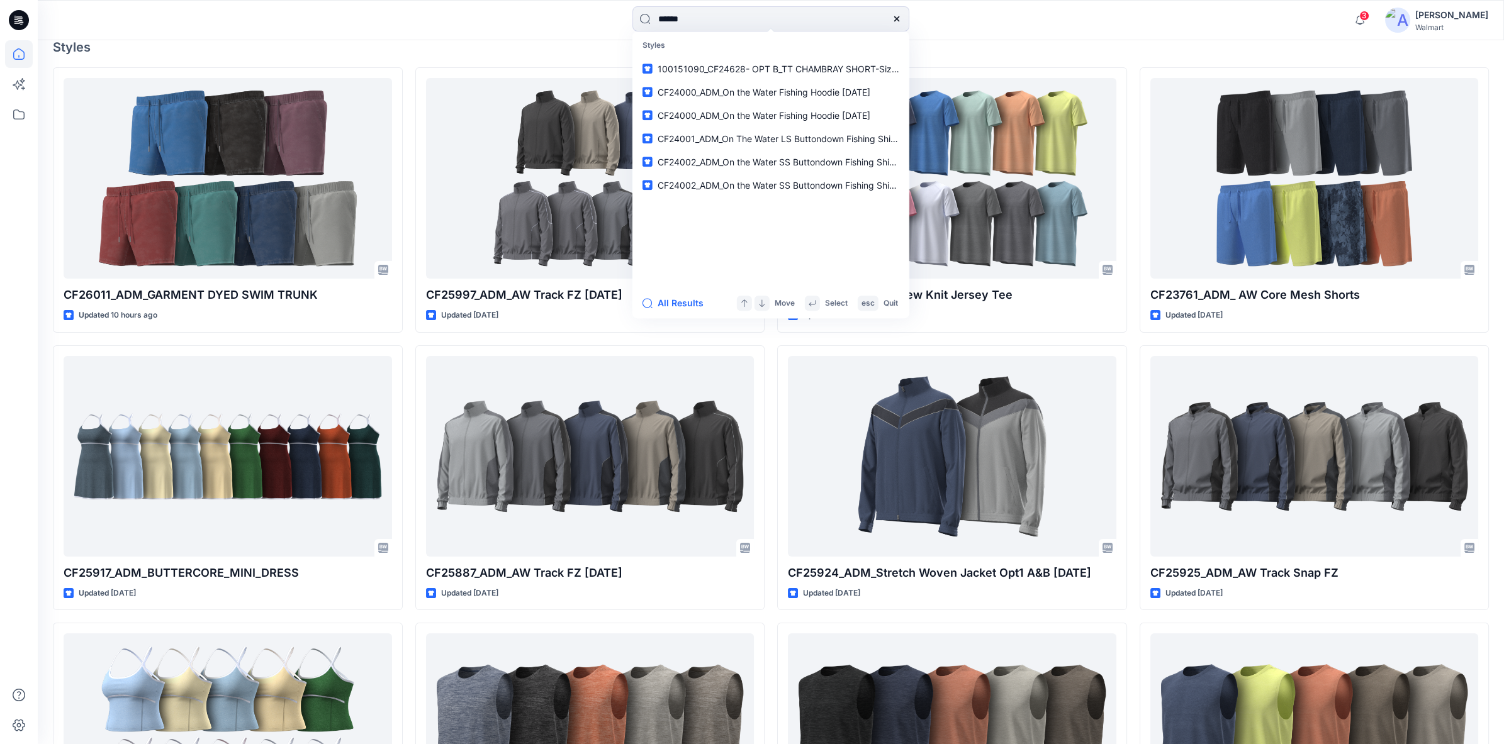
type input "*******"
